Goal: Task Accomplishment & Management: Use online tool/utility

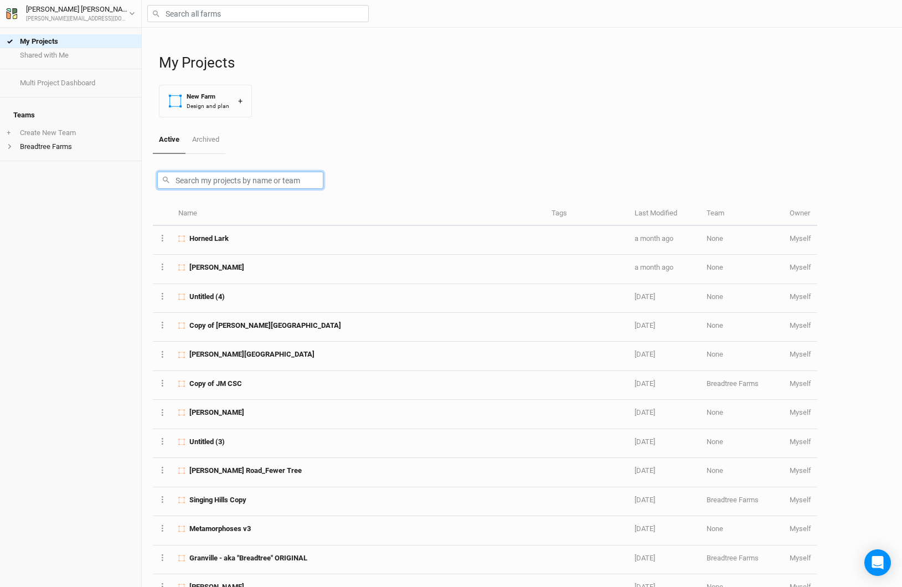
click at [193, 174] on input "text" at bounding box center [240, 180] width 166 height 17
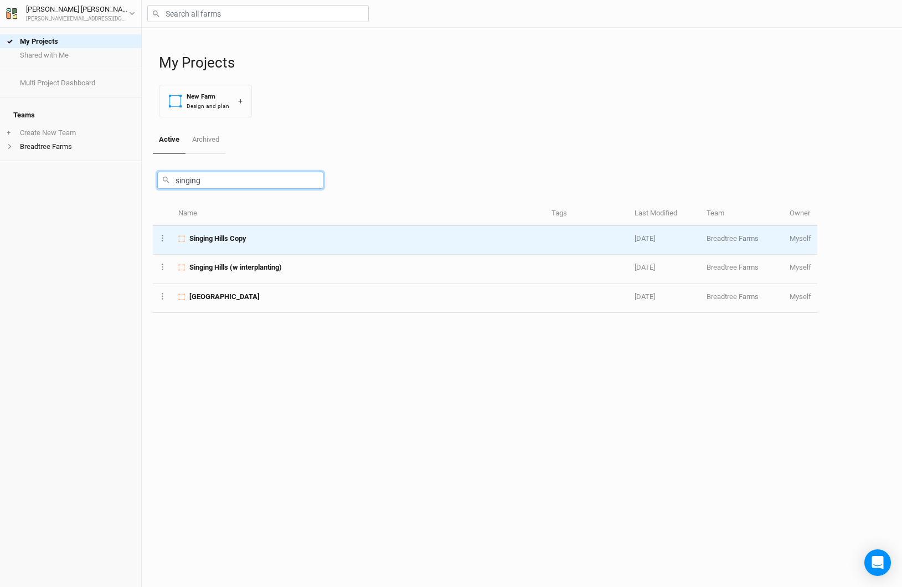
type input "singing"
click at [264, 240] on div "Singing Hills Copy" at bounding box center [358, 239] width 361 height 10
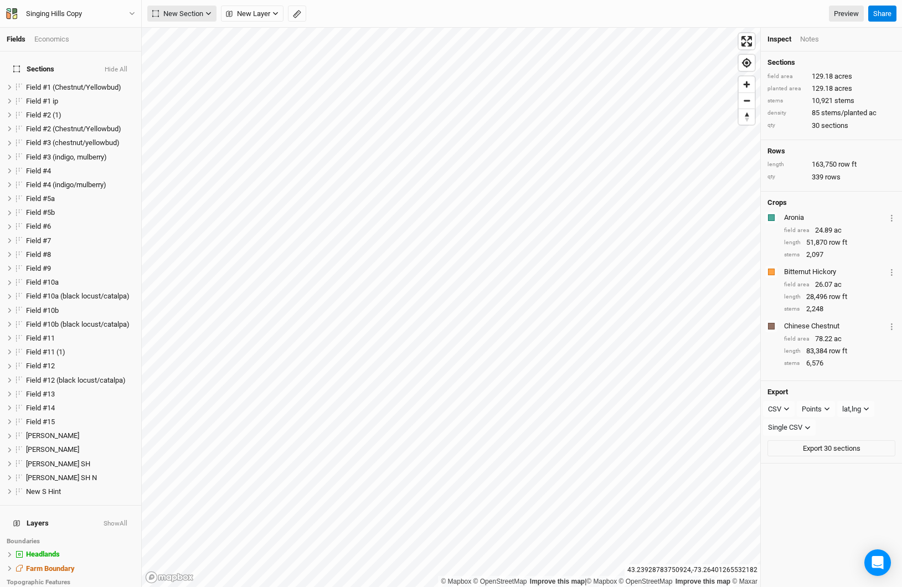
click at [179, 11] on span "New Section" at bounding box center [177, 13] width 51 height 11
click at [192, 35] on button "Grid" at bounding box center [192, 36] width 88 height 17
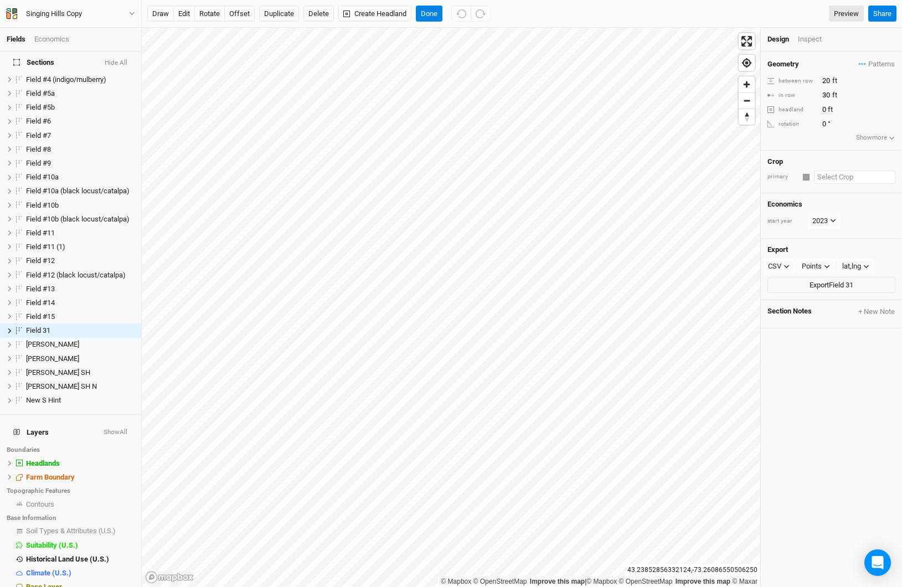
click at [828, 175] on input "text" at bounding box center [854, 177] width 81 height 13
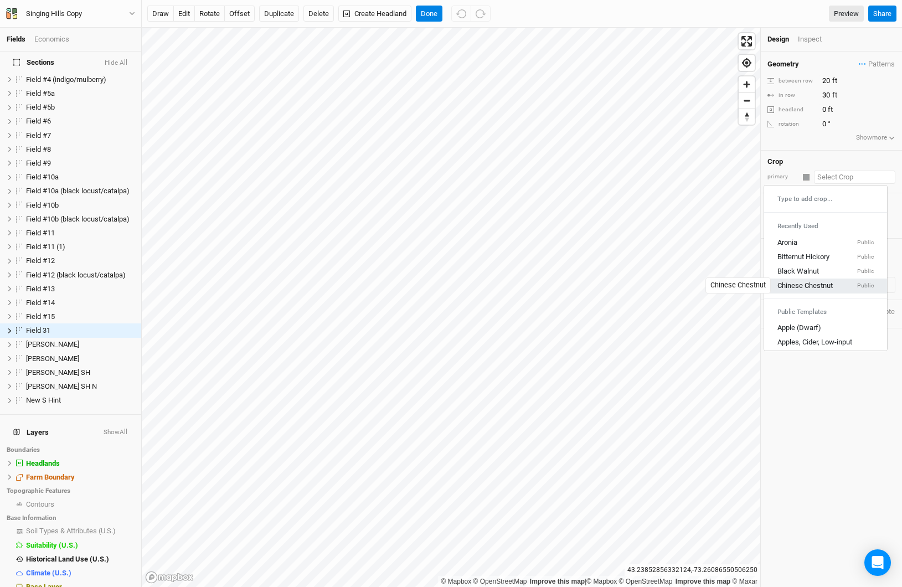
click at [803, 281] on div "Chinese Chestnut" at bounding box center [805, 286] width 55 height 10
type input "20"
type input "Chinese Chestnut"
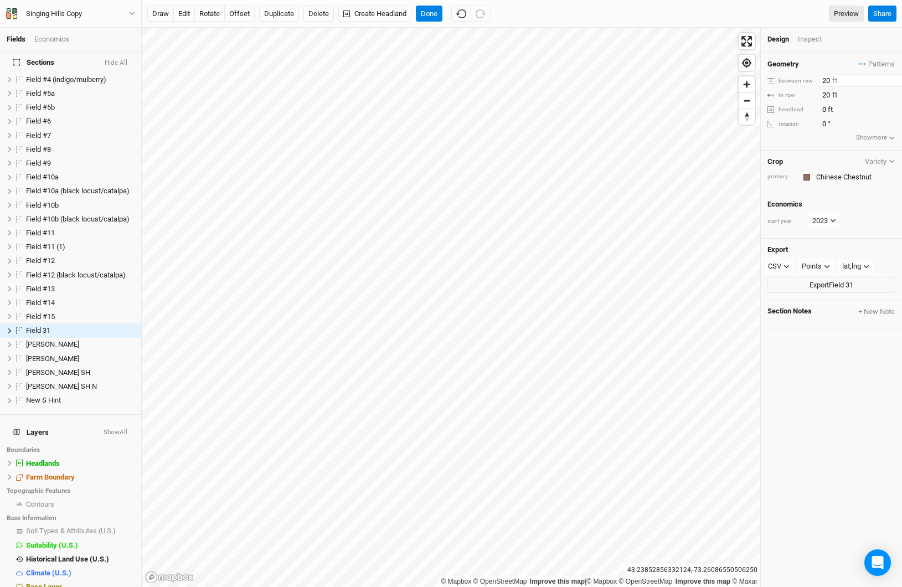
click at [825, 80] on input "20" at bounding box center [867, 81] width 96 height 12
type input "40"
click at [213, 11] on button "rotate" at bounding box center [209, 14] width 30 height 17
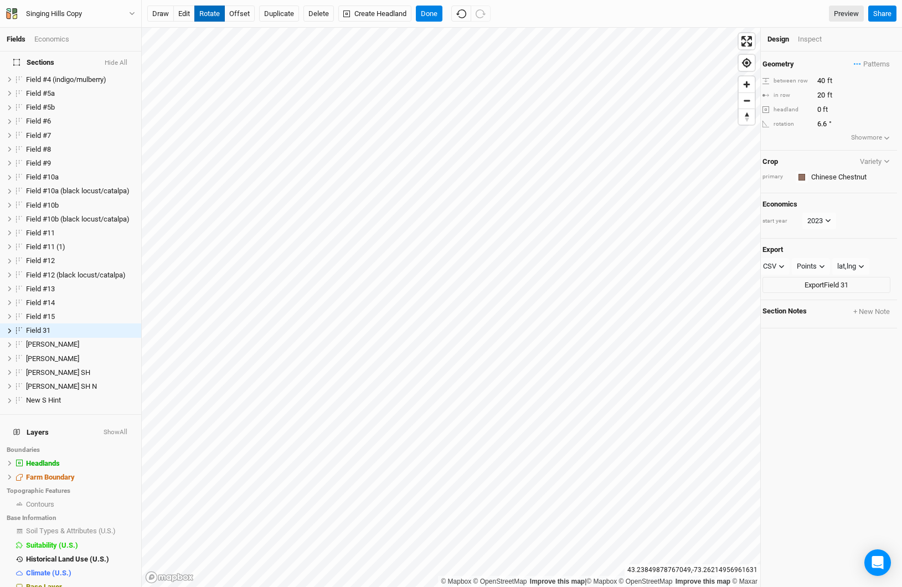
type input "6.8"
click at [864, 138] on button "Show more" at bounding box center [871, 137] width 40 height 11
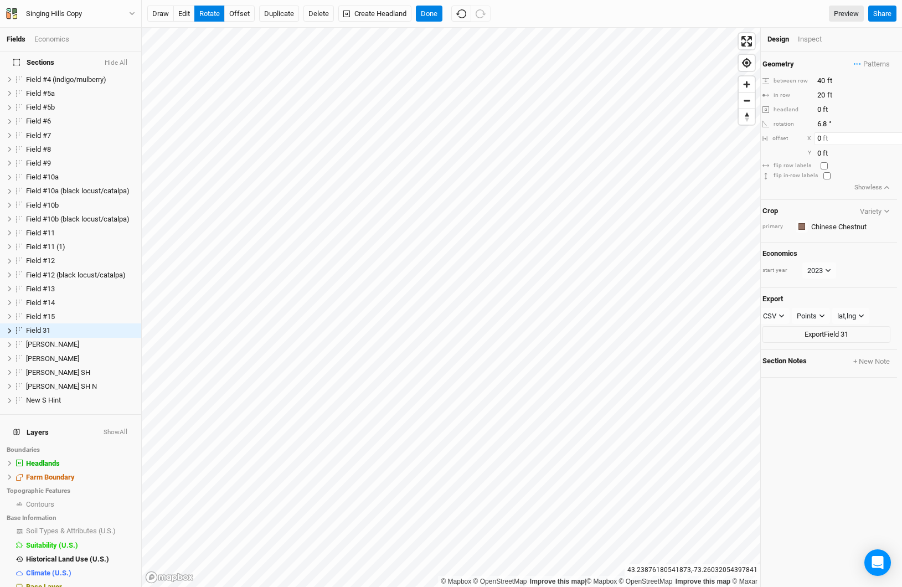
click at [857, 136] on input "0" at bounding box center [862, 138] width 96 height 12
type input "-10"
click at [379, 18] on button "Create Headland" at bounding box center [374, 14] width 73 height 17
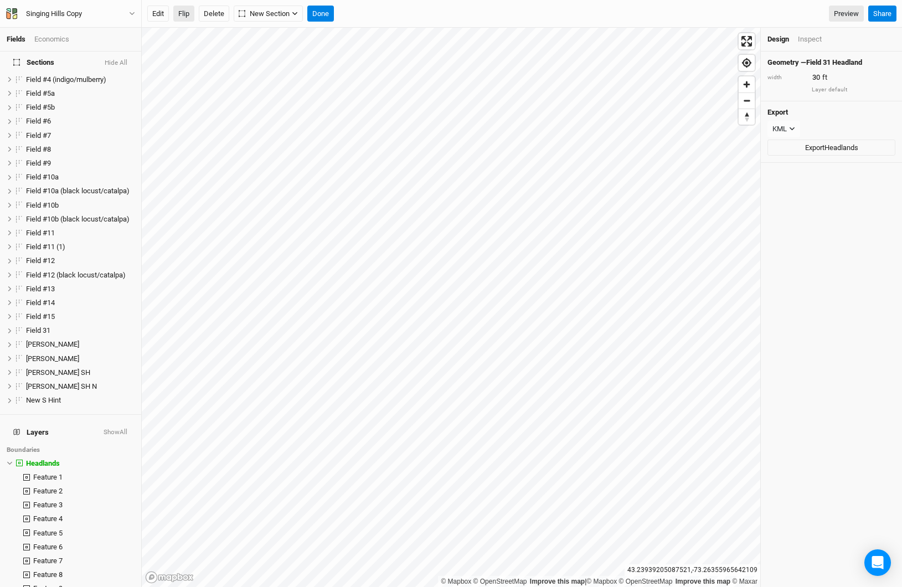
click at [179, 14] on button "Flip" at bounding box center [183, 14] width 21 height 17
click at [817, 75] on input "30" at bounding box center [857, 77] width 96 height 12
type input "40"
click at [827, 79] on input "40" at bounding box center [857, 77] width 96 height 12
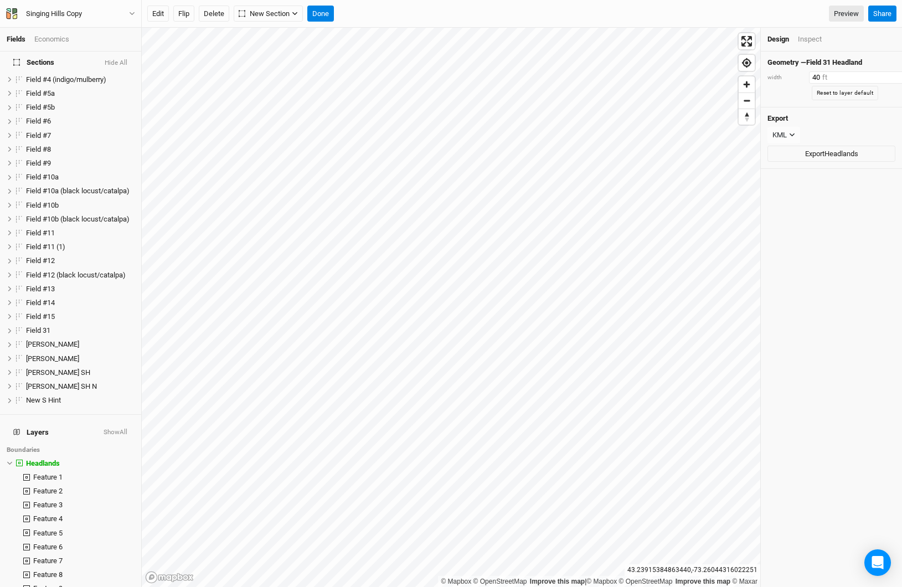
click at [827, 79] on input "40" at bounding box center [857, 77] width 96 height 12
drag, startPoint x: 831, startPoint y: 78, endPoint x: 743, endPoint y: 78, distance: 88.6
click at [743, 78] on div "© Mapbox © OpenStreetMap Improve this map | © Mapbox © OpenStreetMap Improve th…" at bounding box center [522, 307] width 760 height 559
click at [326, 16] on button "Done" at bounding box center [320, 14] width 27 height 17
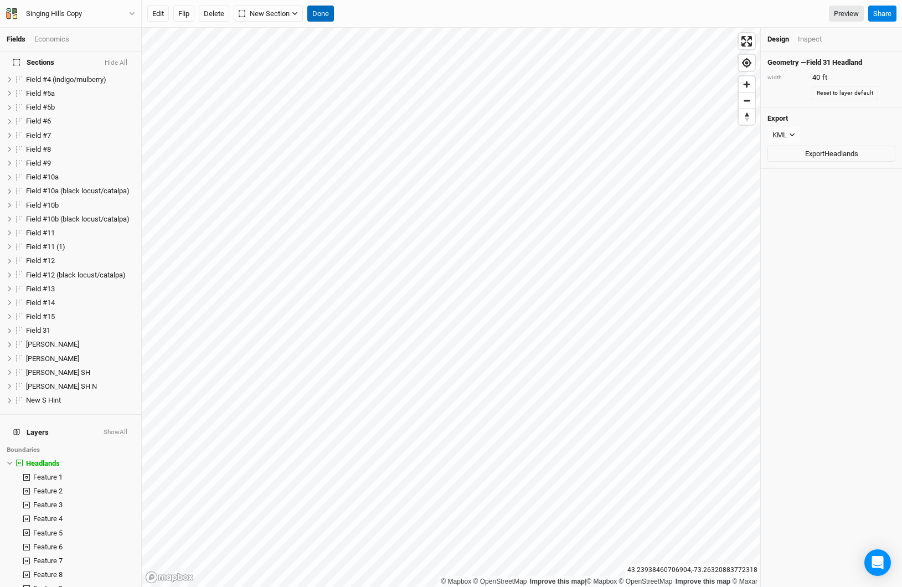
type input "30"
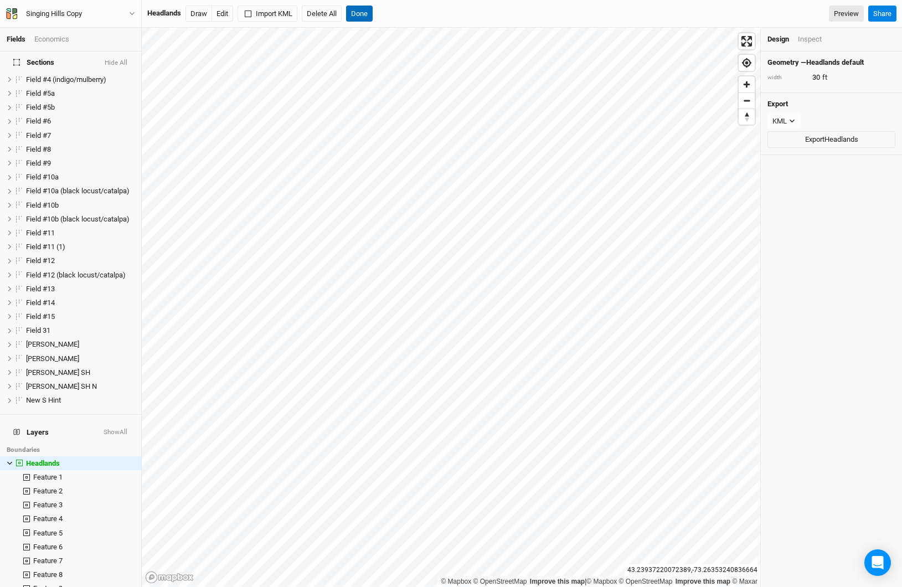
click at [364, 13] on button "Done" at bounding box center [359, 14] width 27 height 17
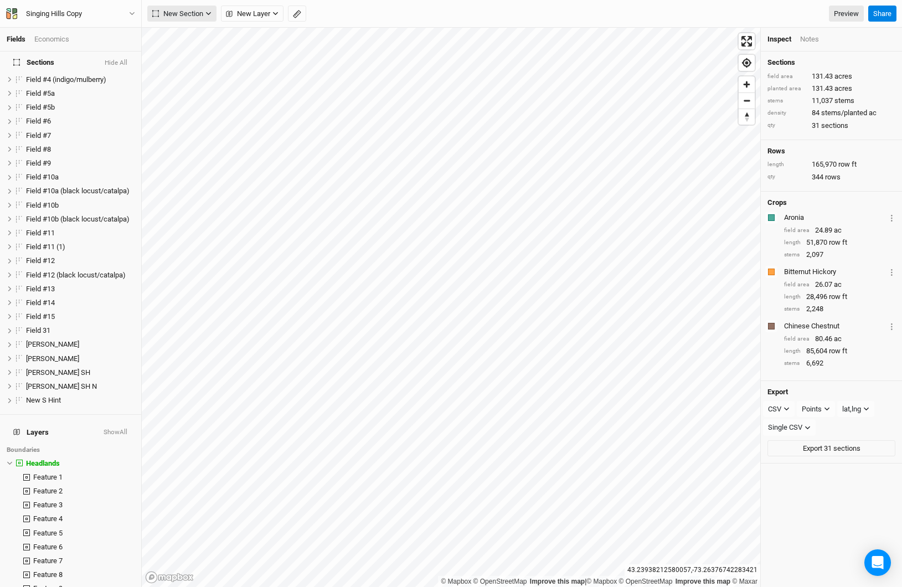
click at [175, 17] on span "New Section" at bounding box center [177, 13] width 51 height 11
click at [190, 40] on button "Grid" at bounding box center [192, 36] width 88 height 17
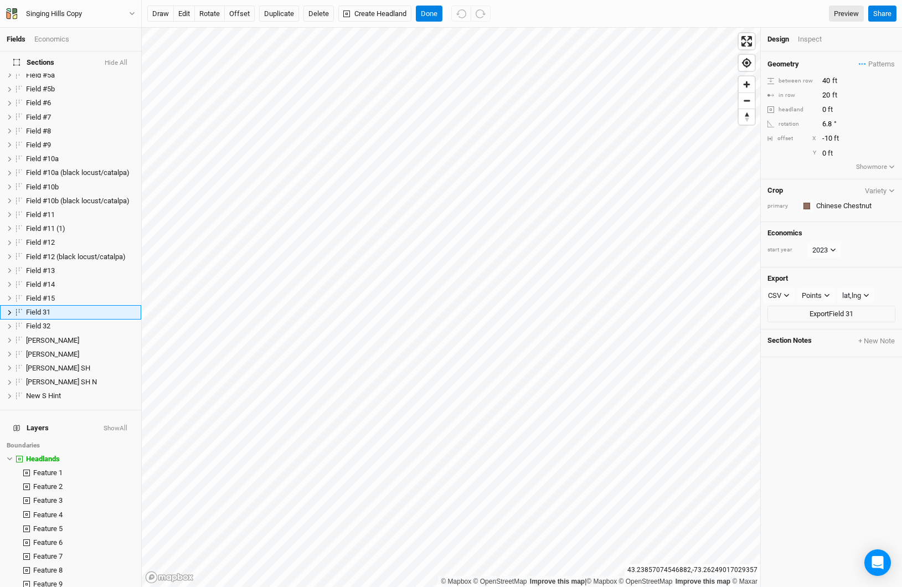
scroll to position [110, 0]
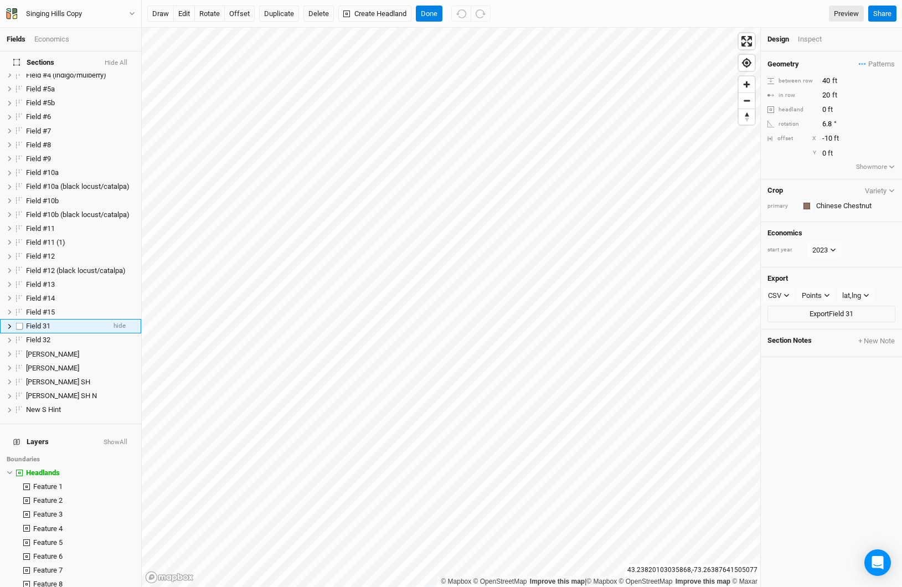
click at [20, 320] on label at bounding box center [20, 327] width 14 height 14
click at [20, 323] on input "checkbox" at bounding box center [19, 326] width 7 height 7
checkbox input "true"
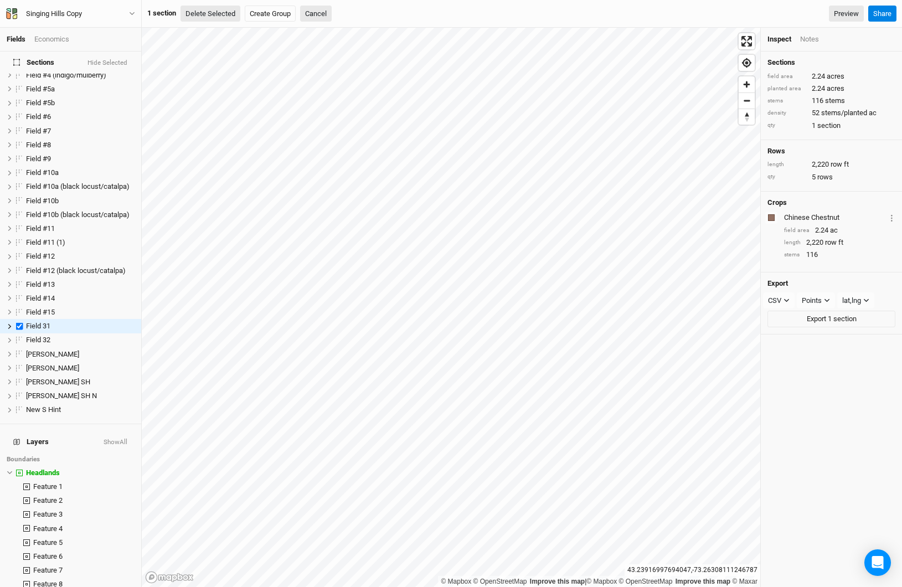
click at [228, 17] on button "Delete Selected" at bounding box center [211, 14] width 60 height 17
click at [343, 12] on button "Confirm" at bounding box center [334, 14] width 34 height 17
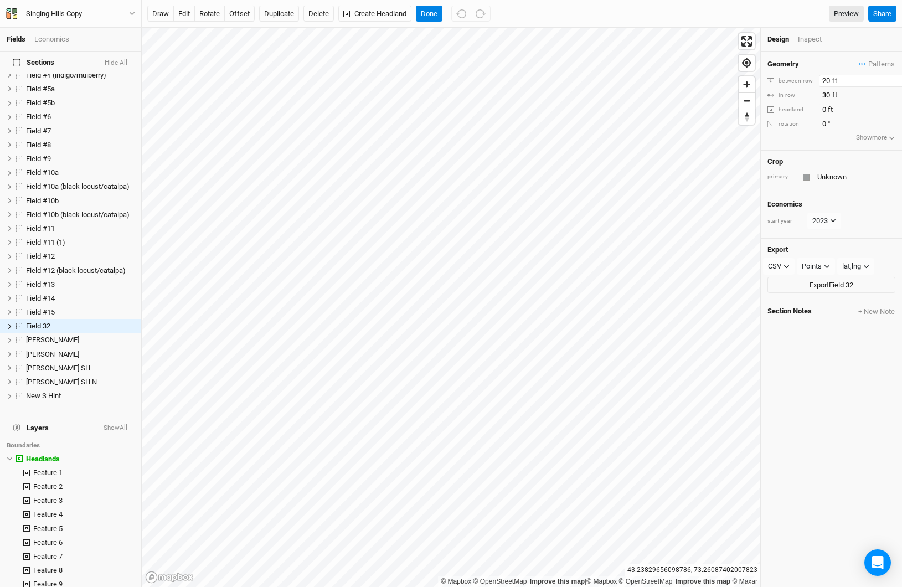
click at [824, 84] on input "20" at bounding box center [867, 81] width 96 height 12
click at [824, 83] on input "20" at bounding box center [867, 81] width 96 height 12
type input "40"
click at [837, 125] on input "0" at bounding box center [862, 124] width 96 height 12
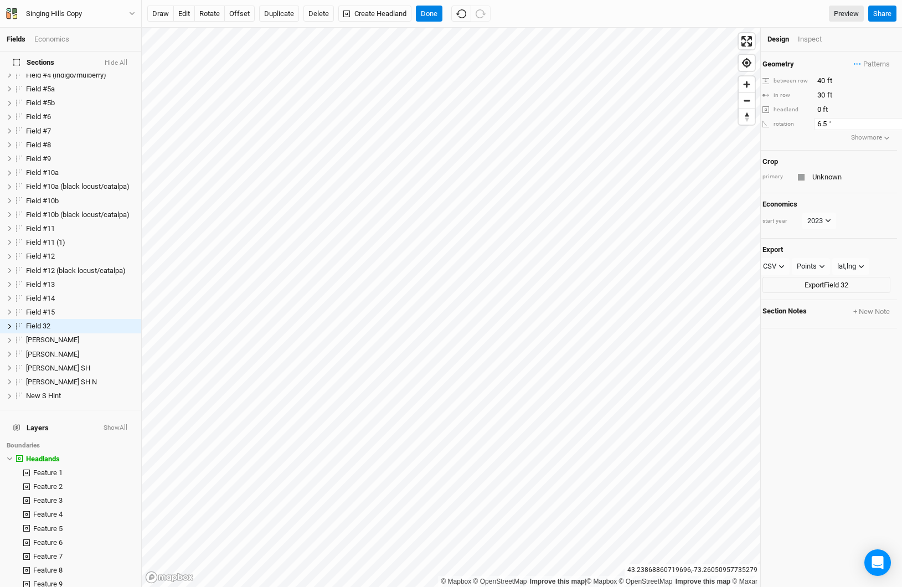
type input "7"
click at [836, 108] on input "0" at bounding box center [862, 110] width 96 height 12
click at [858, 138] on button "Show more" at bounding box center [871, 137] width 40 height 11
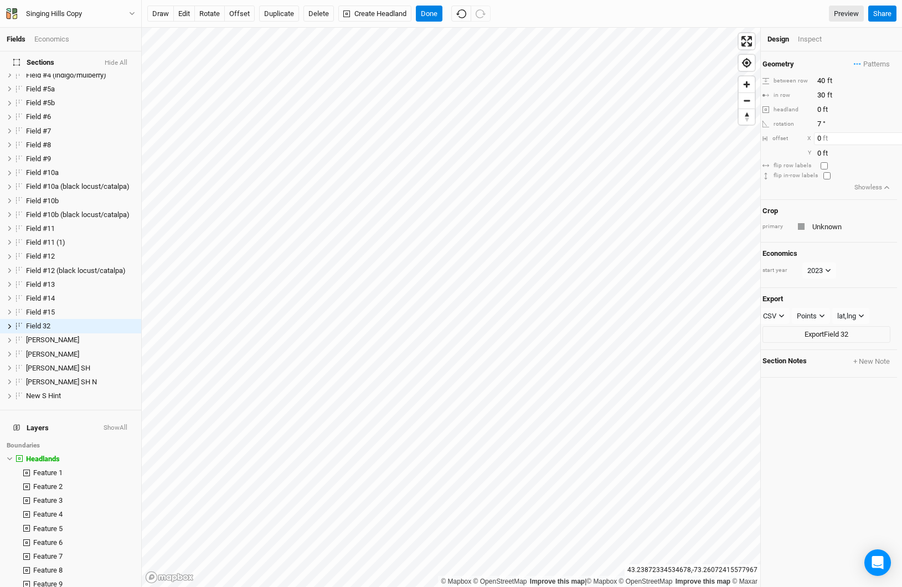
click at [840, 136] on input "0" at bounding box center [862, 138] width 96 height 12
type input "5"
click at [432, 16] on button "Done" at bounding box center [429, 14] width 27 height 17
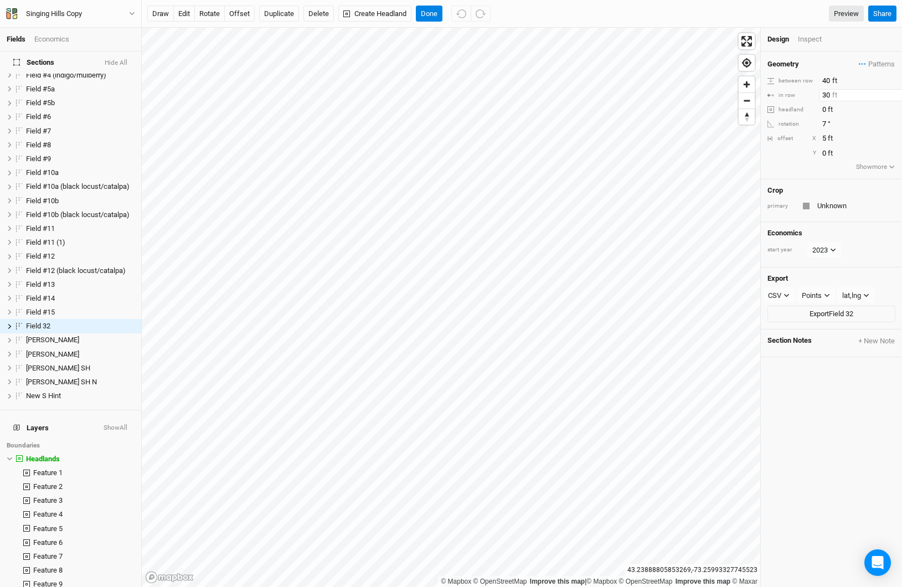
click at [826, 95] on input "30" at bounding box center [867, 95] width 96 height 12
type input "20"
click at [207, 8] on button "rotate" at bounding box center [209, 14] width 30 height 17
type input "102.1"
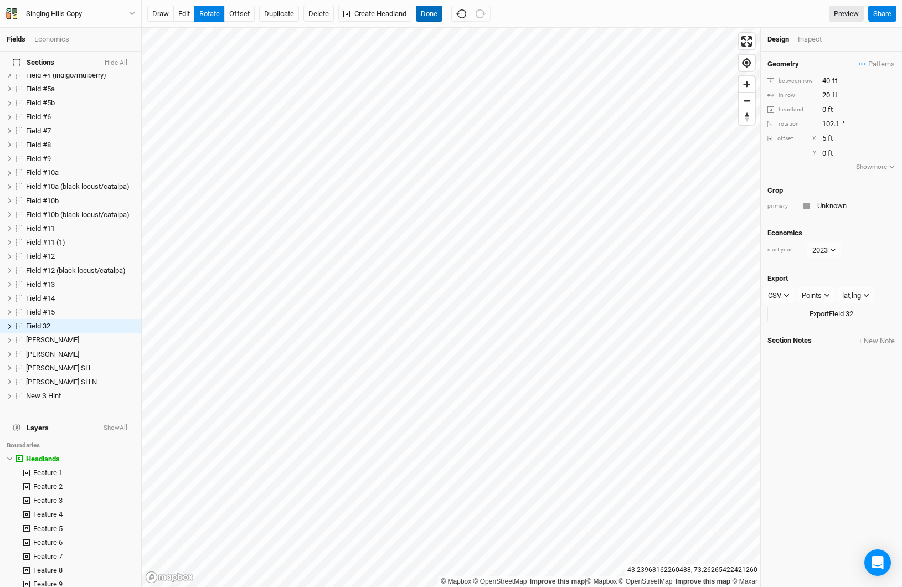
click at [425, 8] on button "Done" at bounding box center [429, 14] width 27 height 17
